Goal: Register for event/course

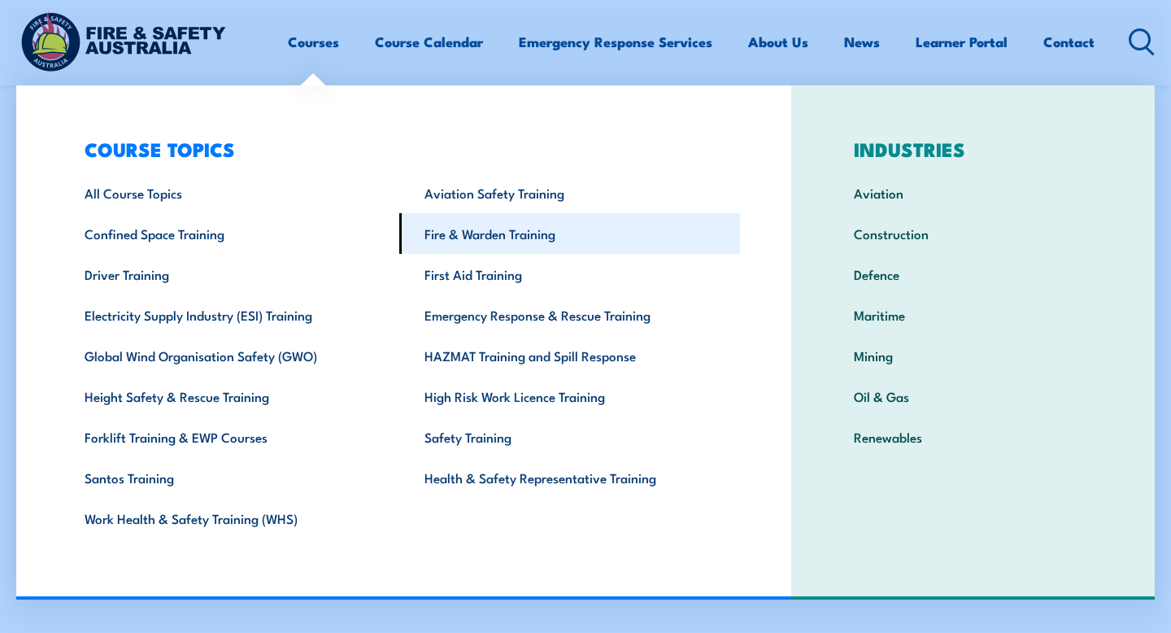
click at [480, 229] on link "Fire & Warden Training" at bounding box center [569, 233] width 340 height 41
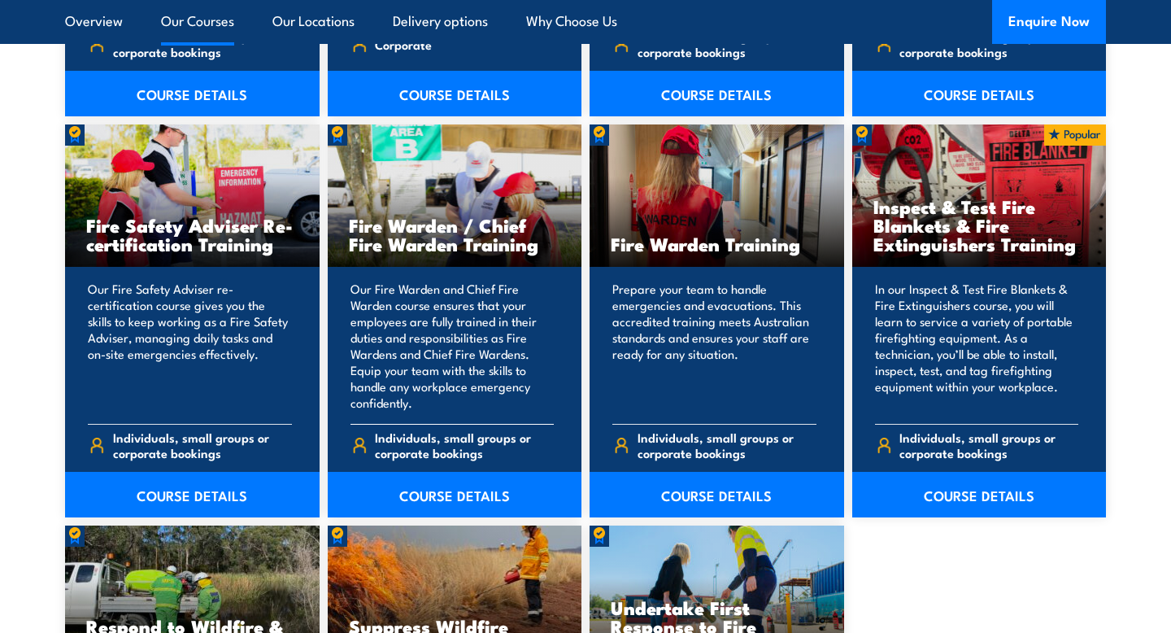
scroll to position [2099, 0]
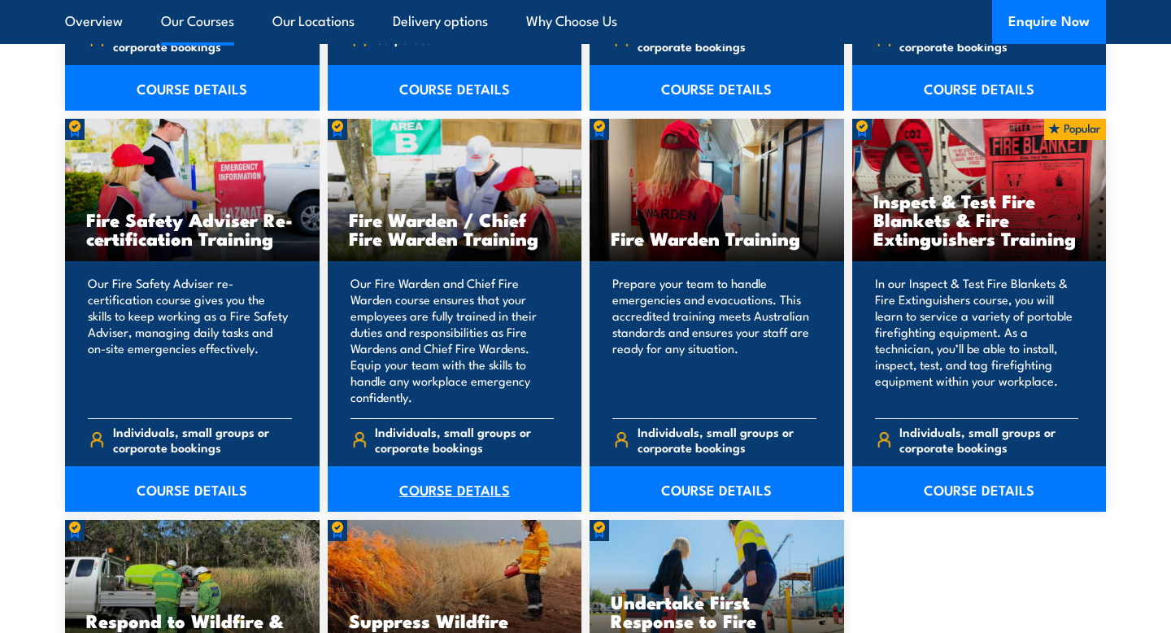
click at [437, 491] on link "COURSE DETAILS" at bounding box center [455, 489] width 255 height 46
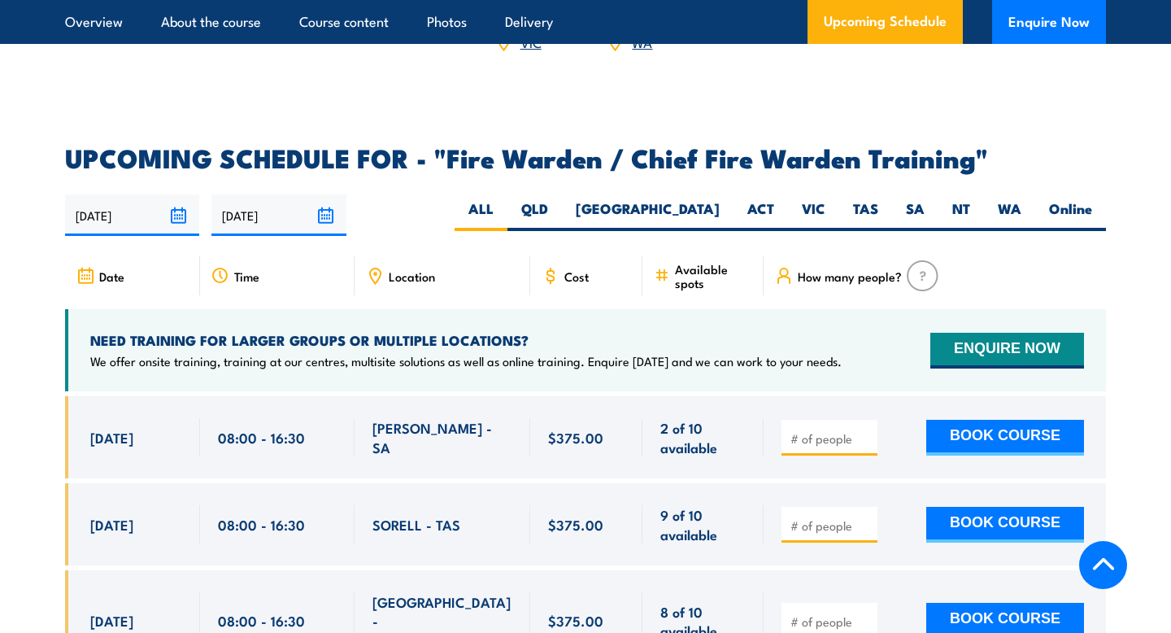
scroll to position [2733, 0]
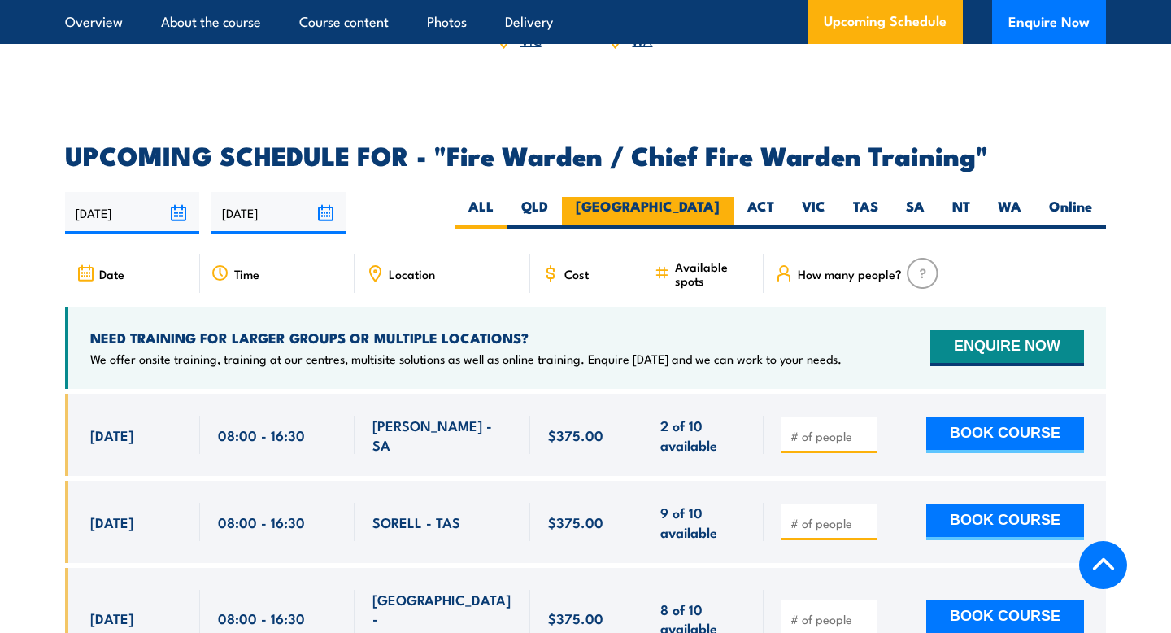
click at [710, 197] on label "NSW" at bounding box center [648, 213] width 172 height 32
click at [720, 197] on input "NSW" at bounding box center [725, 202] width 11 height 11
radio input "true"
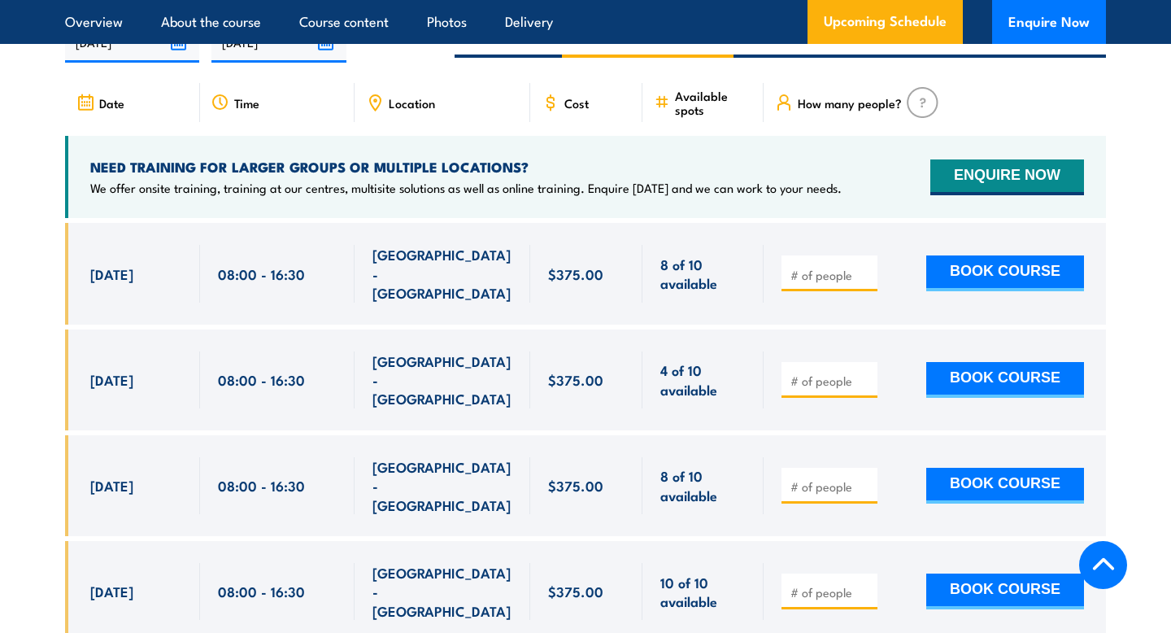
scroll to position [2908, 0]
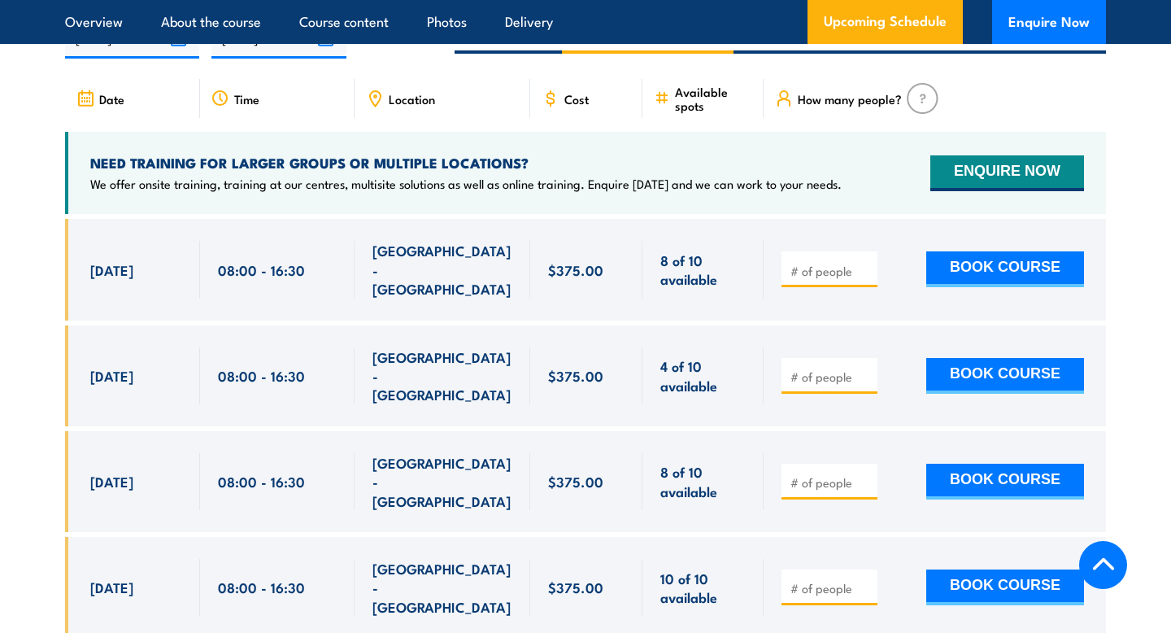
click at [822, 368] on input "number" at bounding box center [831, 376] width 81 height 16
type input "1"
click at [901, 347] on div "1 BOOK COURSE" at bounding box center [933, 375] width 303 height 57
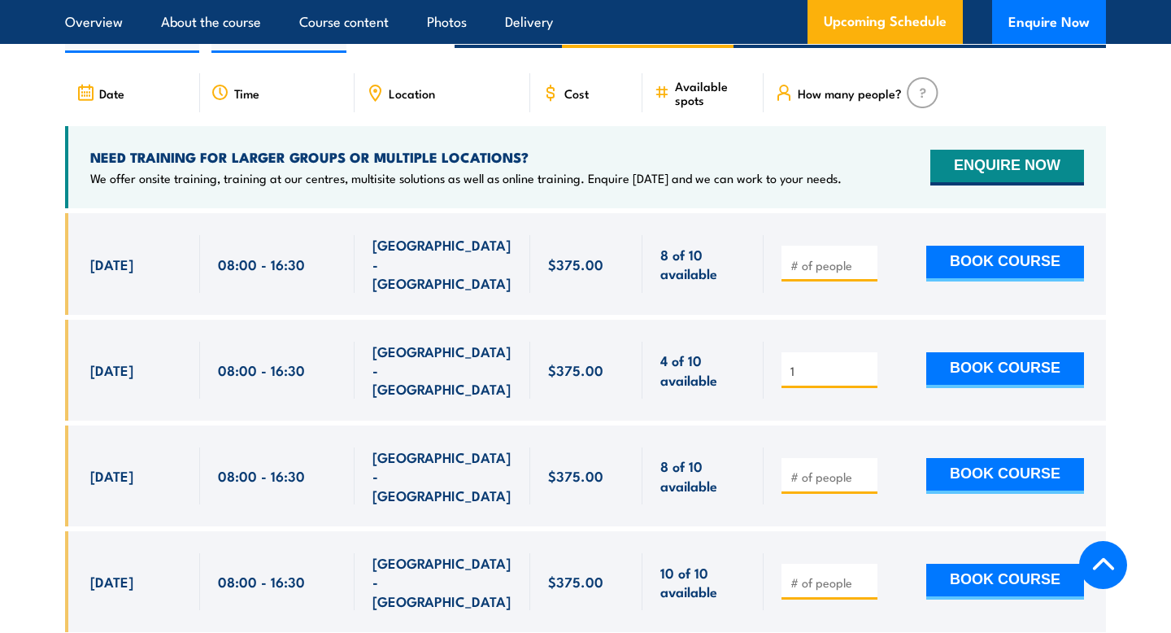
scroll to position [2916, 0]
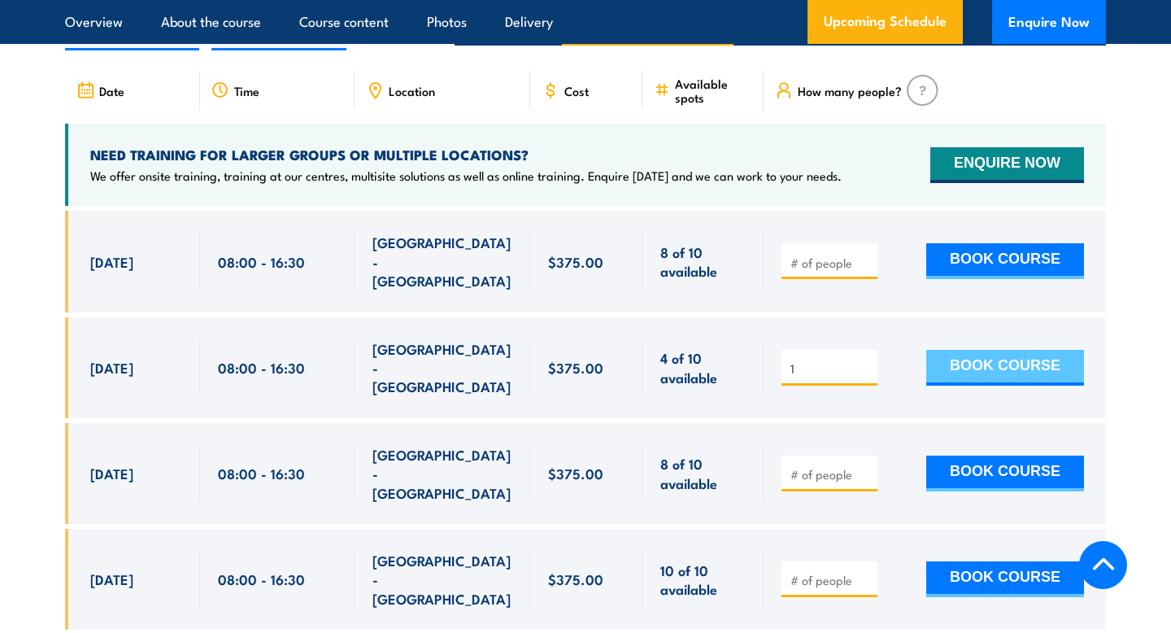
click at [988, 350] on button "BOOK COURSE" at bounding box center [1006, 368] width 158 height 36
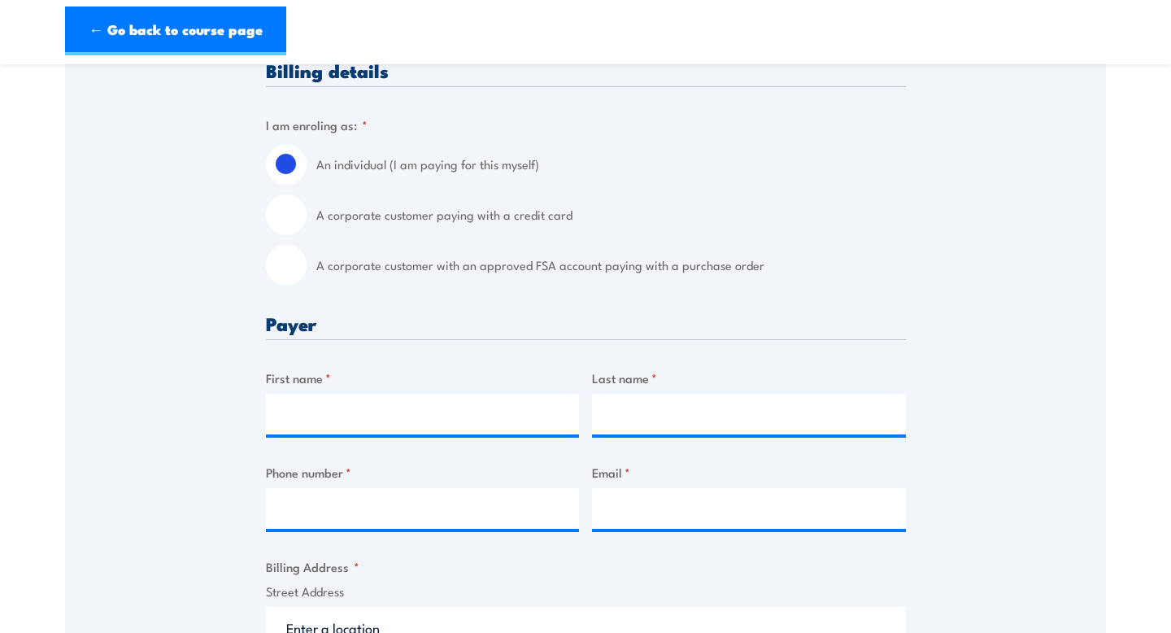
scroll to position [392, 0]
click at [394, 403] on input "First name *" at bounding box center [423, 413] width 314 height 41
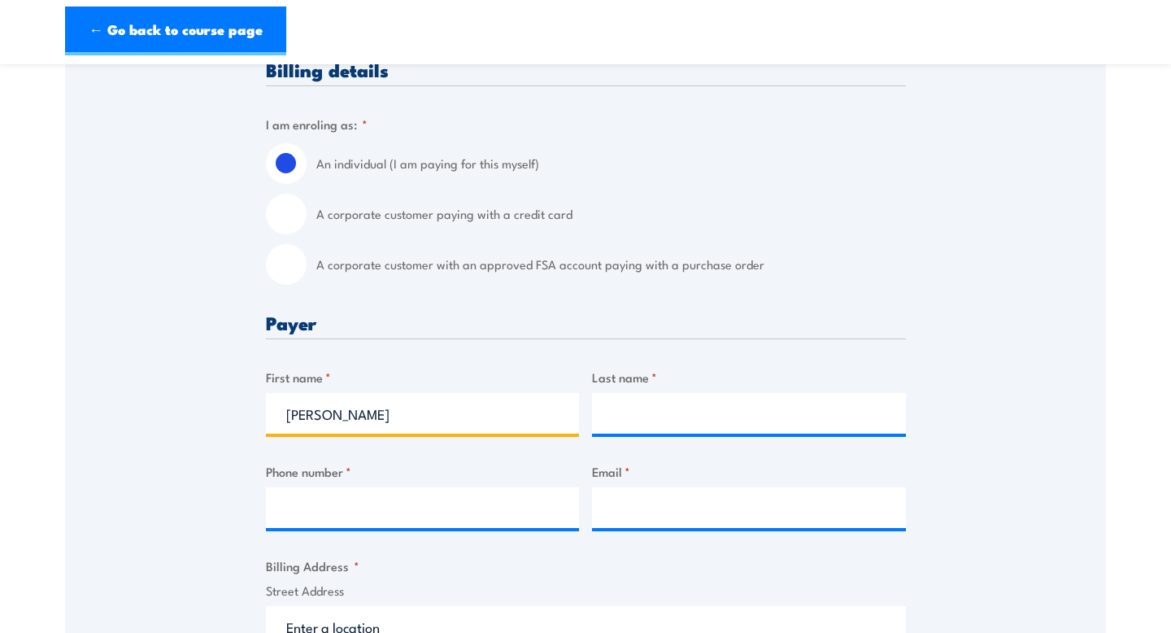
type input "[PERSON_NAME]"
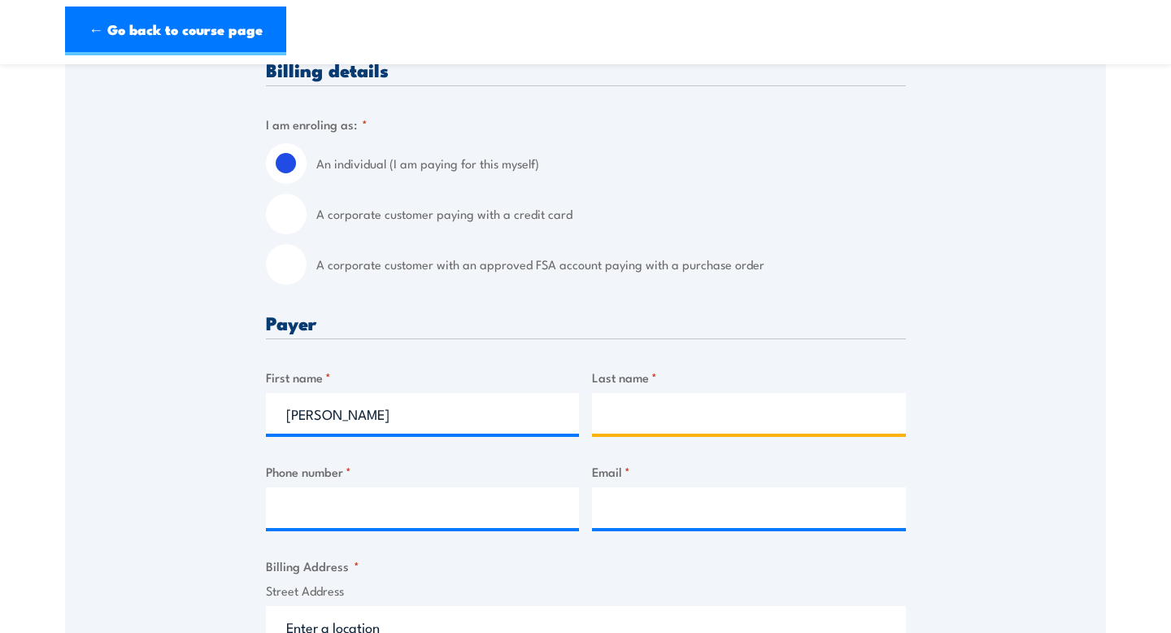
click at [629, 425] on input "Last name *" at bounding box center [749, 413] width 314 height 41
type input "Duke"
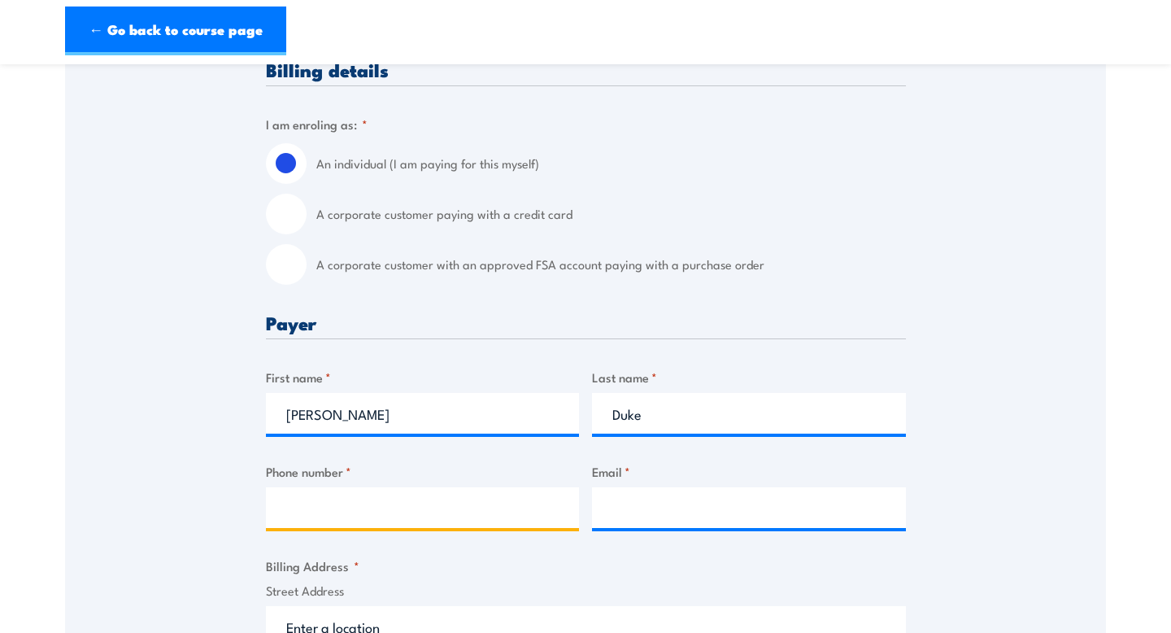
click at [468, 506] on input "Phone number *" at bounding box center [423, 507] width 314 height 41
type input "0401015251"
click at [669, 514] on input "Email *" at bounding box center [749, 507] width 314 height 41
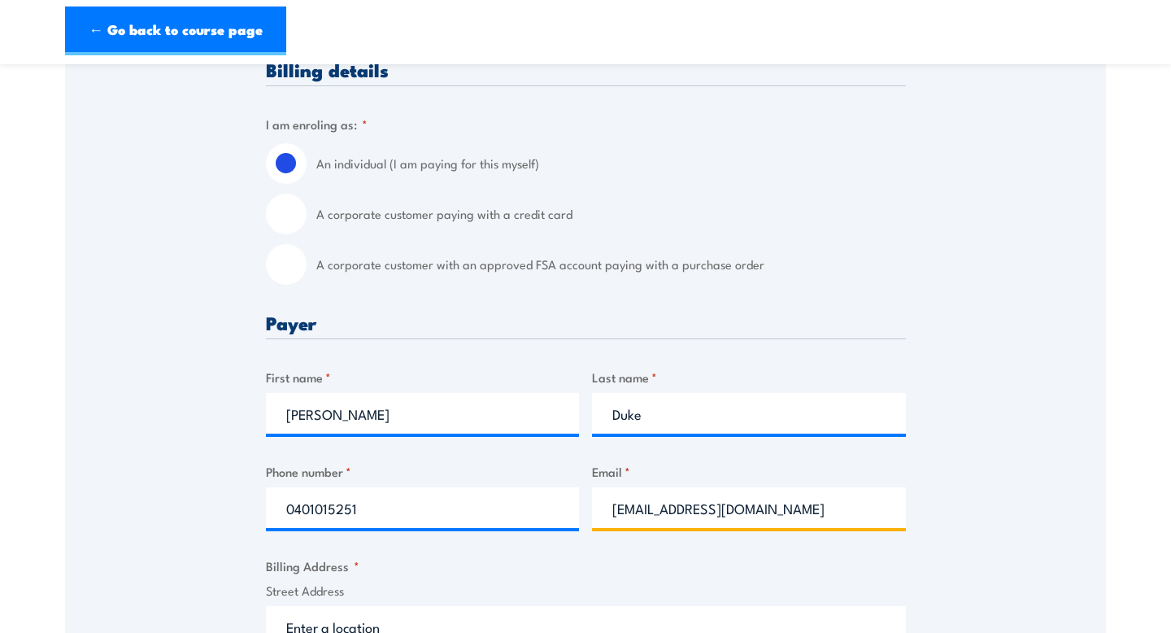
type input "[EMAIL_ADDRESS][DOMAIN_NAME]"
click at [928, 502] on div "Speak to a specialist CALL [PHONE_NUMBER] CALL [PHONE_NUMBER] " * " indicates r…" at bounding box center [585, 637] width 1041 height 1495
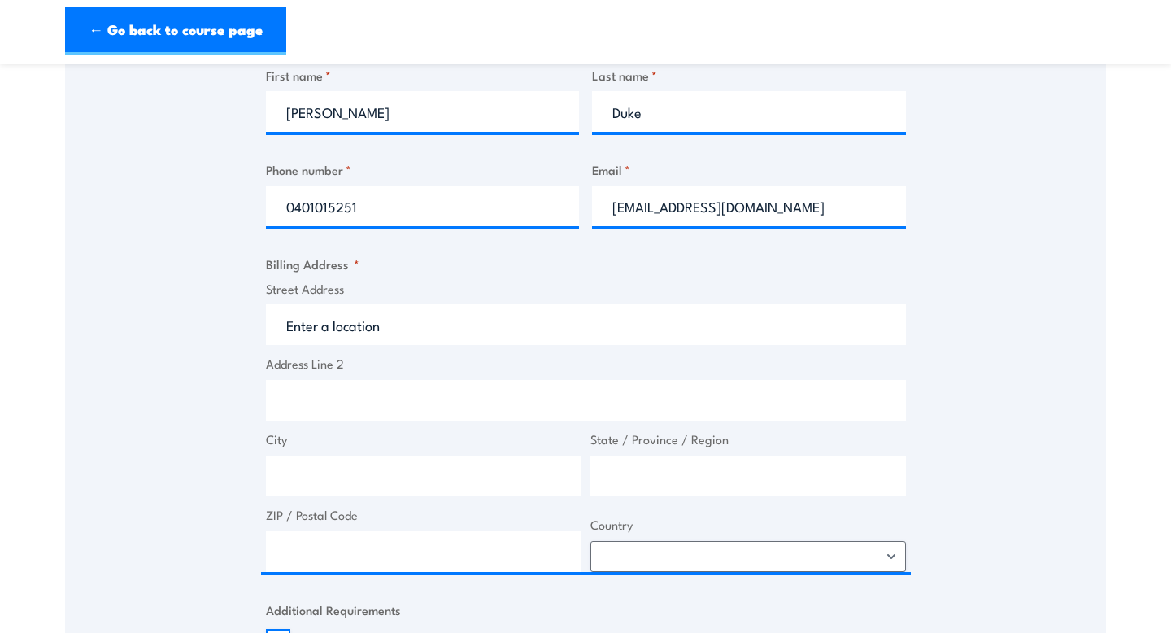
scroll to position [695, 0]
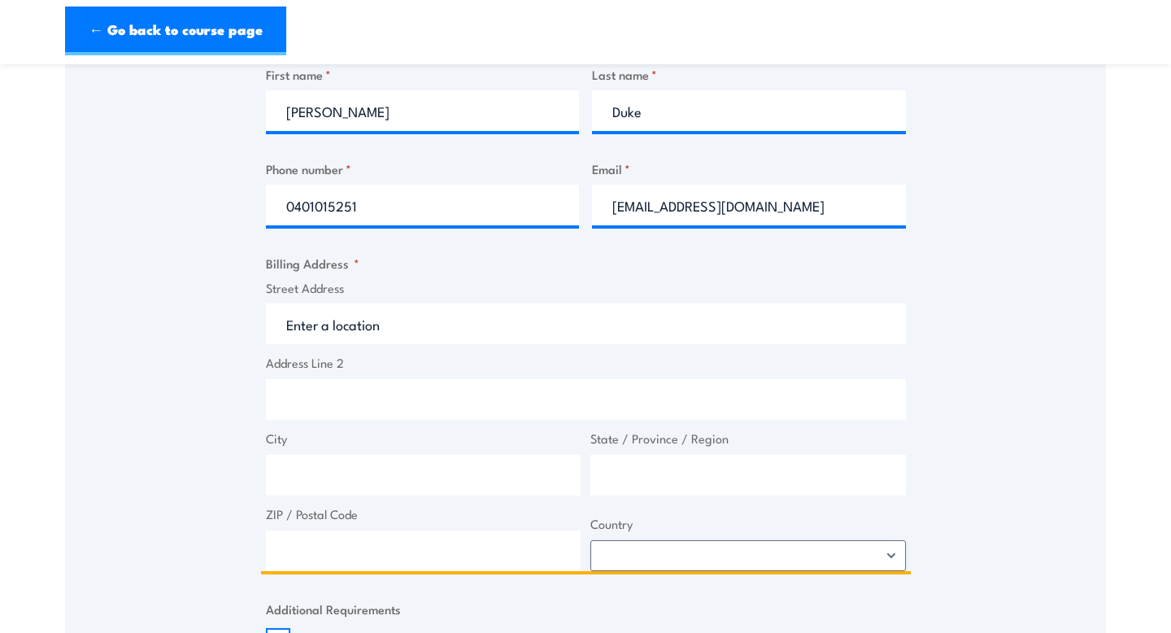
click at [384, 335] on input "Street Address" at bounding box center [586, 323] width 640 height 41
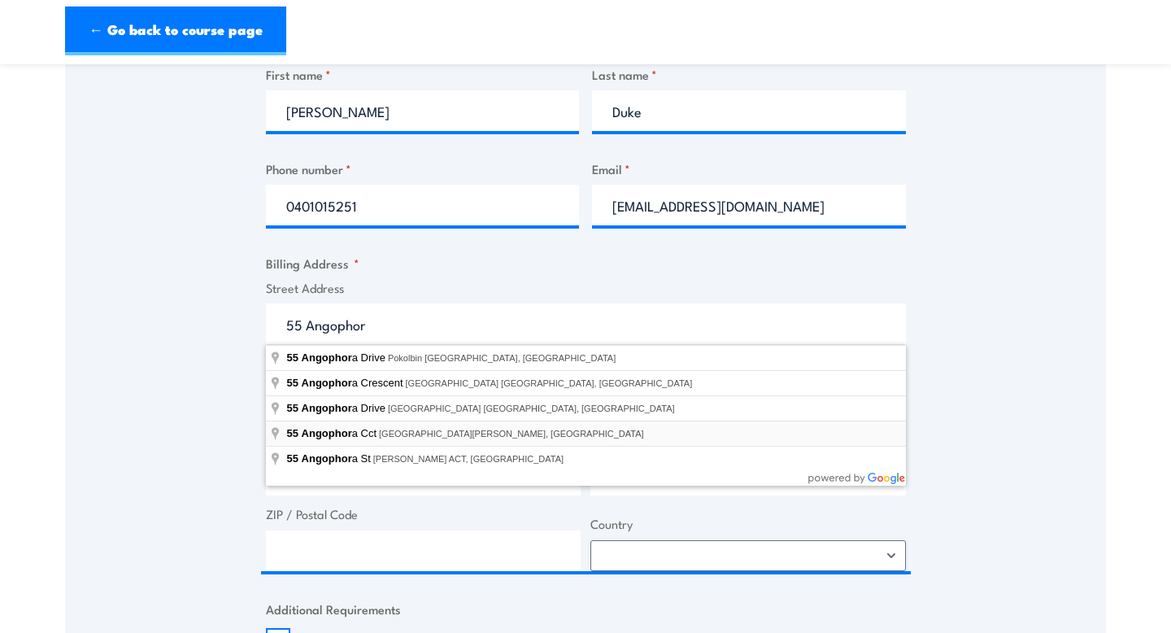
type input "[STREET_ADDRESS][PERSON_NAME]"
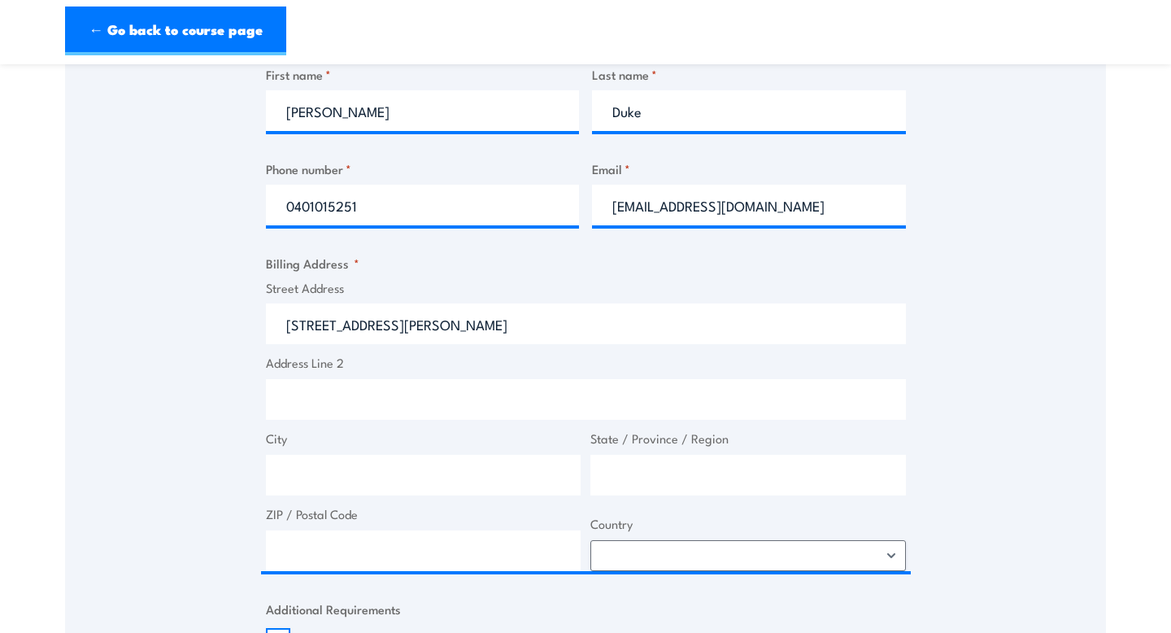
type input "55 Angophora Cct"
type input "Mount [PERSON_NAME]"
type input "[GEOGRAPHIC_DATA]"
type input "2567"
select select "[GEOGRAPHIC_DATA]"
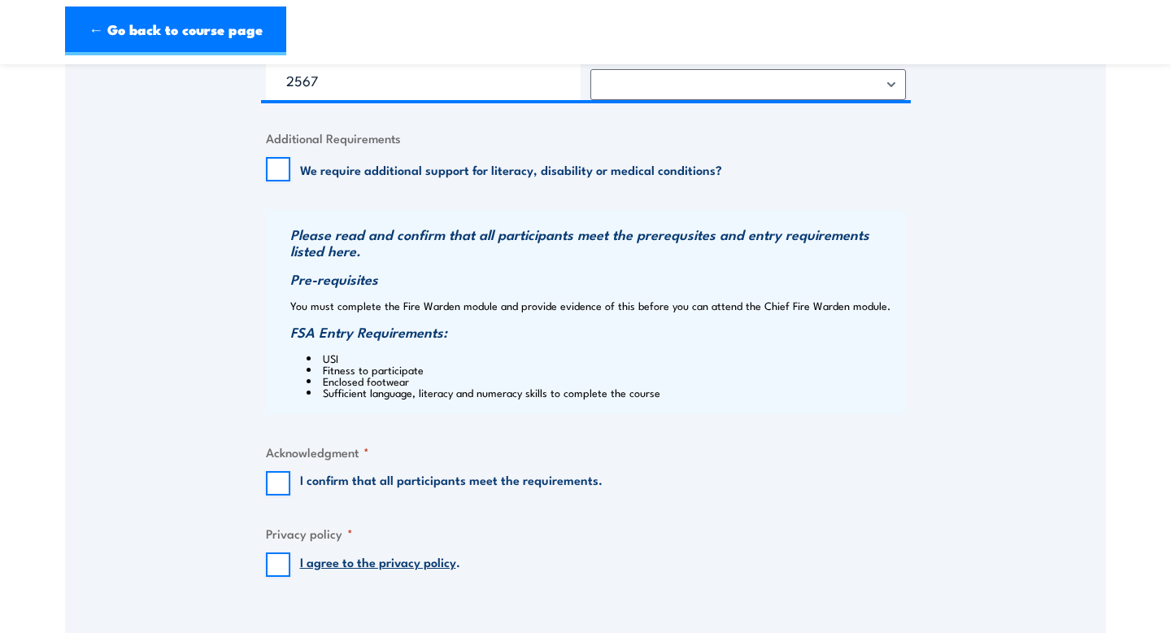
scroll to position [1174, 0]
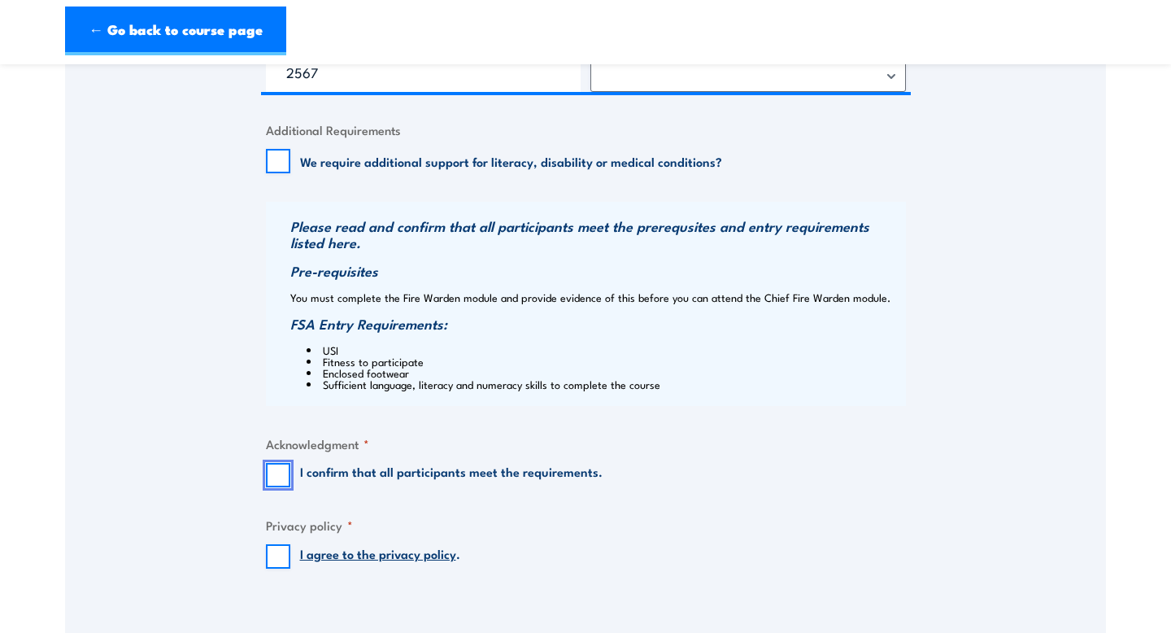
click at [269, 470] on input "I confirm that all participants meet the requirements." at bounding box center [278, 475] width 24 height 24
checkbox input "true"
click at [276, 559] on input "I agree to the privacy policy ." at bounding box center [278, 556] width 24 height 24
checkbox input "true"
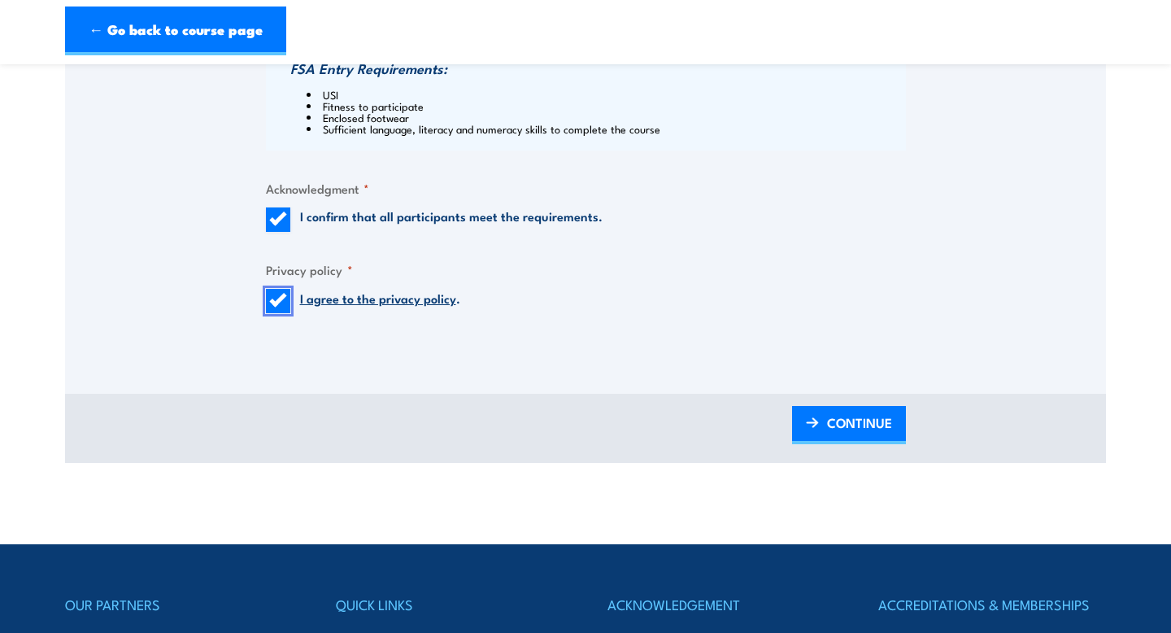
scroll to position [1440, 0]
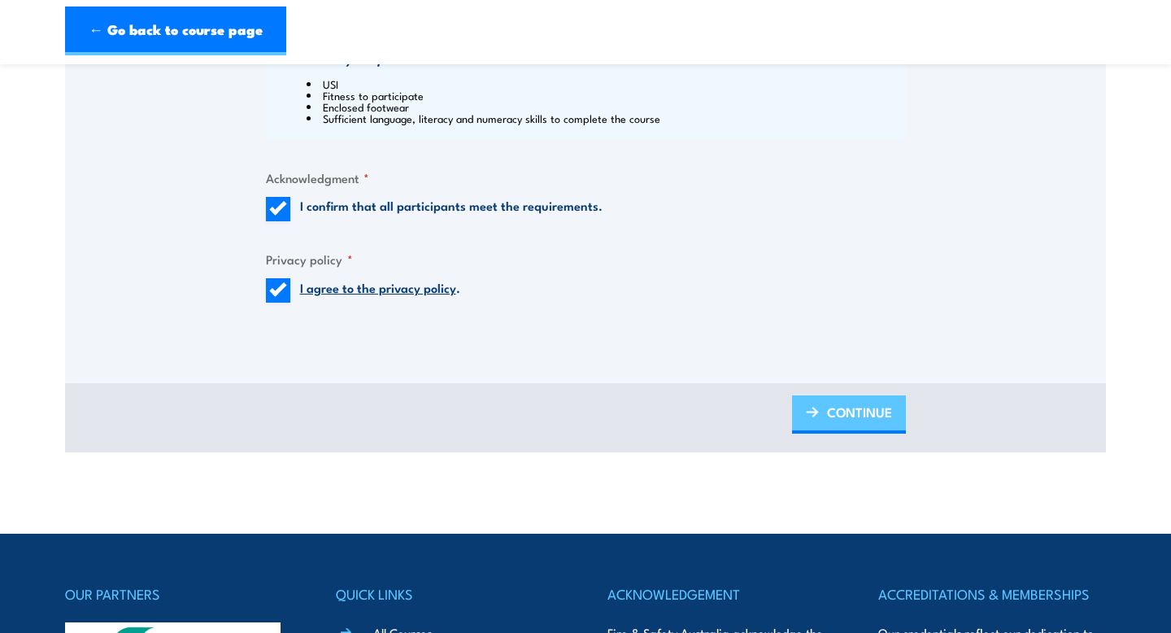
click at [857, 413] on span "CONTINUE" at bounding box center [859, 411] width 65 height 43
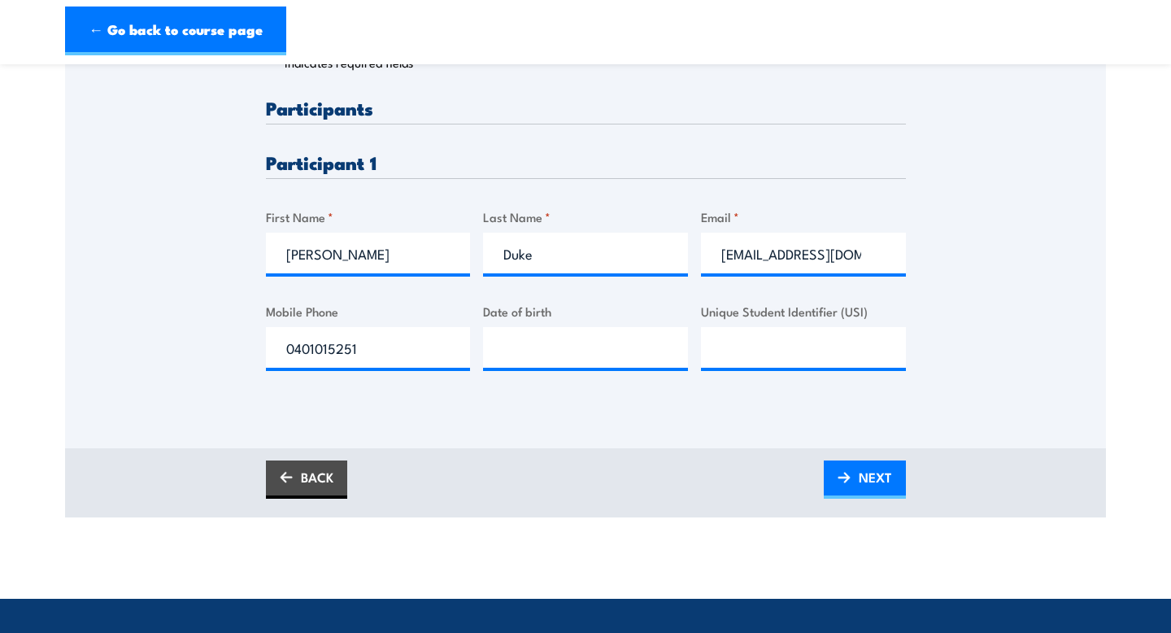
scroll to position [415, 0]
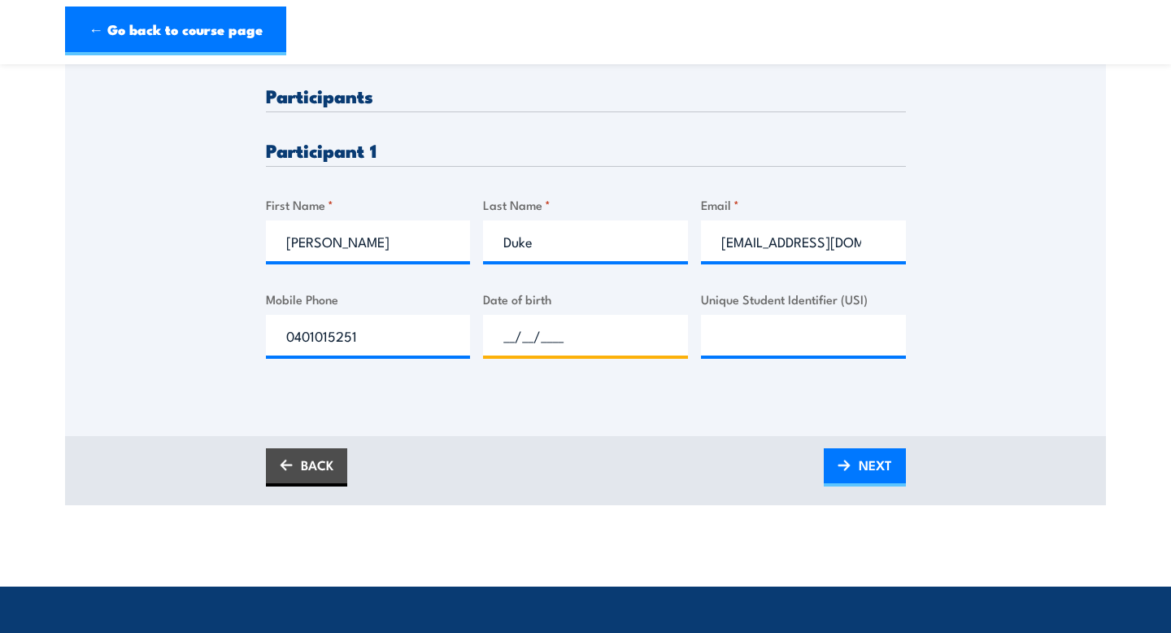
click at [595, 329] on input "__/__/____" at bounding box center [585, 335] width 205 height 41
type input "[DATE]"
click at [793, 342] on input "Unique Student Identifier (USI)" at bounding box center [803, 335] width 205 height 41
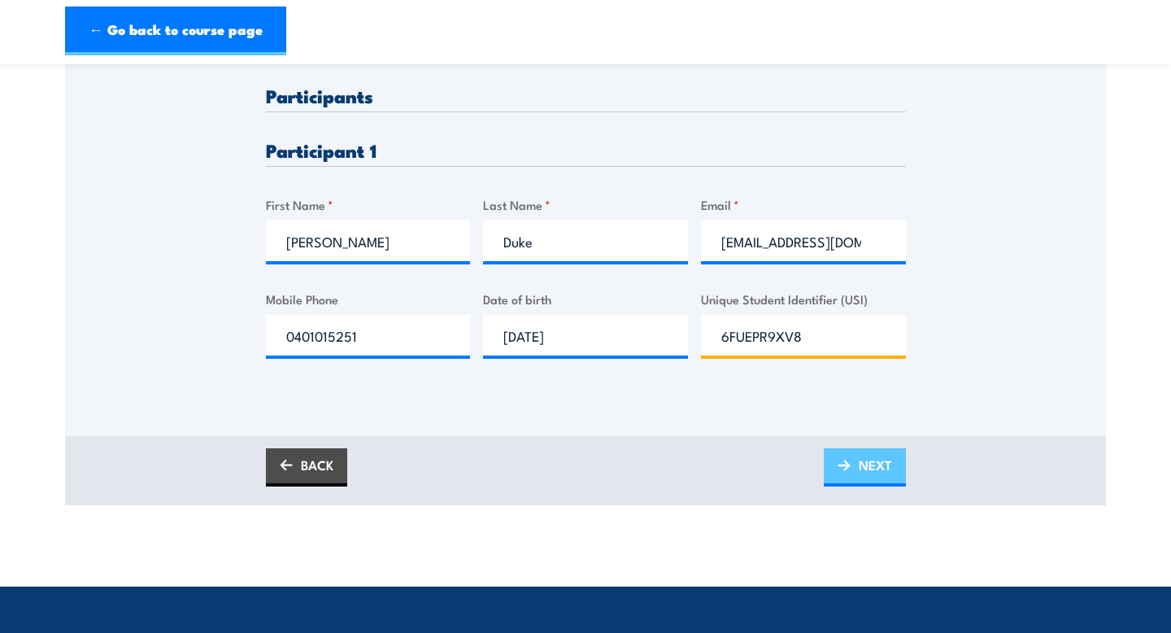
type input "6FUEPR9XV8"
click at [872, 473] on span "NEXT" at bounding box center [875, 464] width 33 height 43
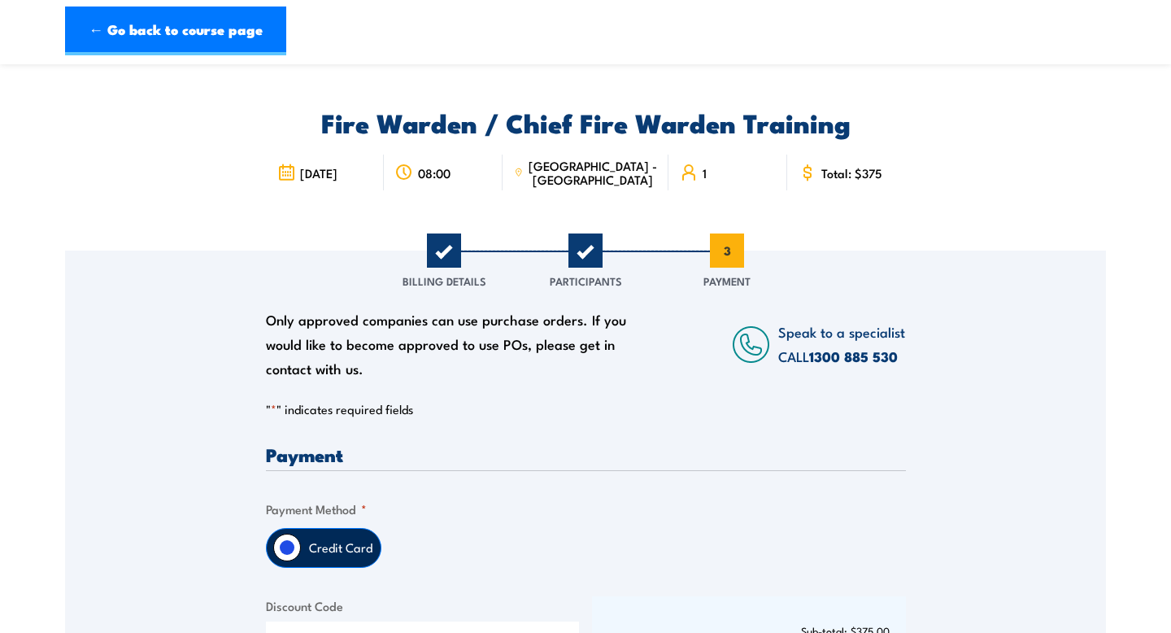
scroll to position [0, 0]
